Goal: Register for event/course

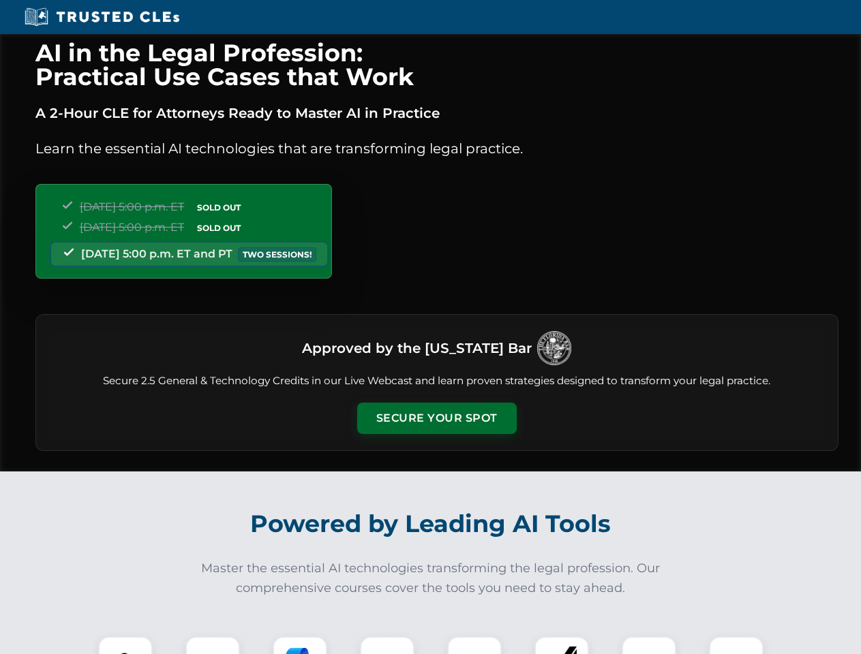
click at [436, 418] on button "Secure Your Spot" at bounding box center [436, 418] width 159 height 31
click at [125, 645] on img at bounding box center [126, 664] width 40 height 40
click at [213, 645] on div at bounding box center [212, 664] width 55 height 55
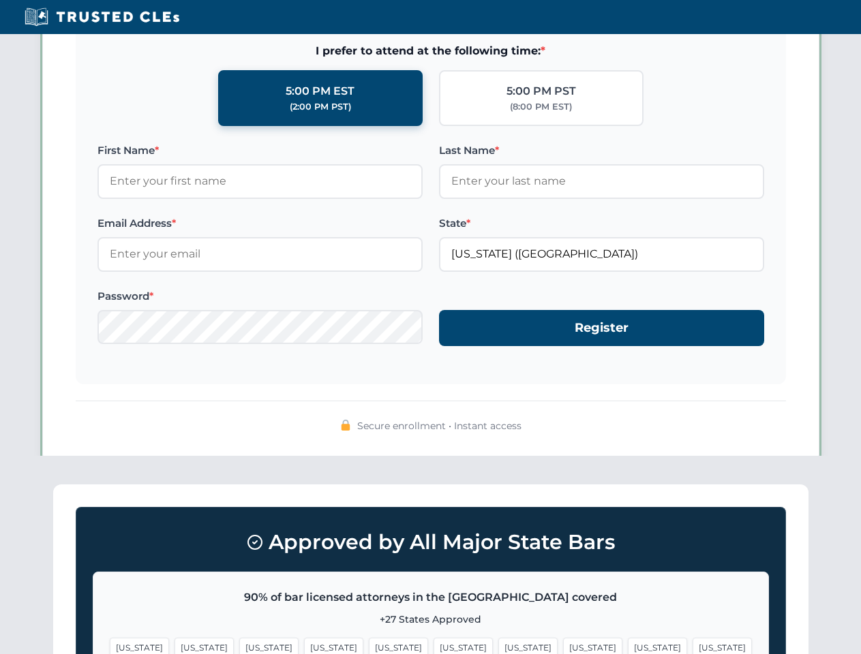
click at [628, 645] on span "[US_STATE]" at bounding box center [657, 648] width 59 height 20
